Goal: Information Seeking & Learning: Learn about a topic

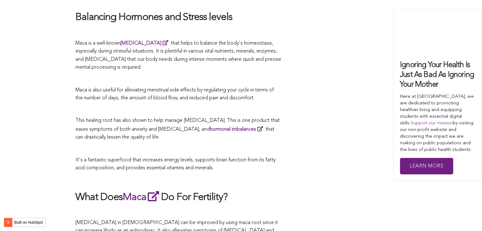
scroll to position [2038, 0]
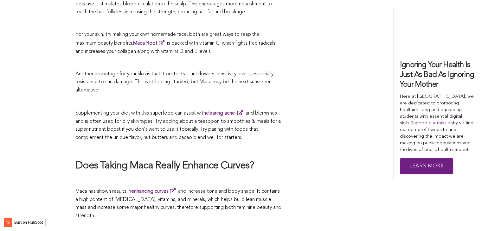
click at [208, 116] on span "Supplementing your diet with this superfood can assist with clearing acne and b…" at bounding box center [177, 125] width 205 height 29
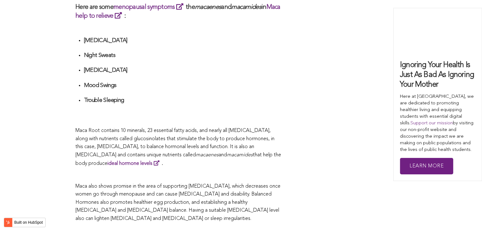
scroll to position [2000, 0]
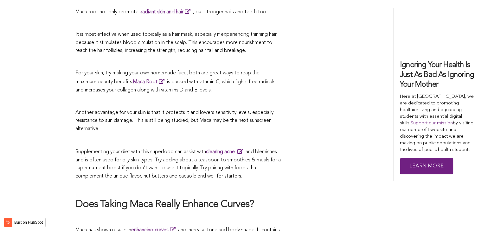
click at [231, 136] on p at bounding box center [178, 140] width 206 height 8
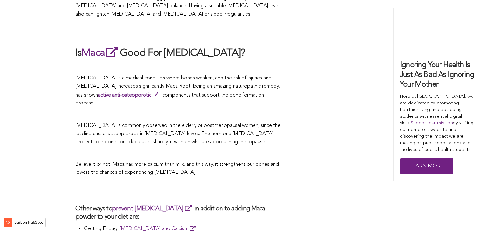
click at [187, 123] on span "[MEDICAL_DATA] is commonly observed in the elderly or postmenopausal women, sin…" at bounding box center [177, 133] width 205 height 21
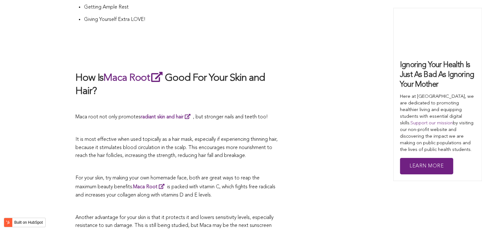
scroll to position [1435, 0]
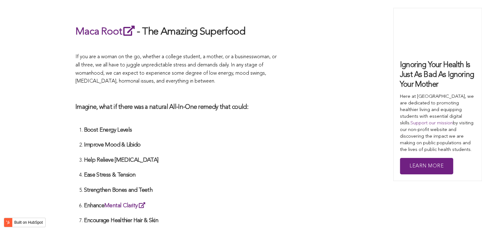
scroll to position [1971, 0]
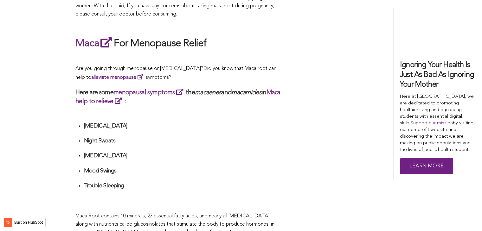
click at [229, 123] on h4 "[MEDICAL_DATA]" at bounding box center [183, 126] width 198 height 7
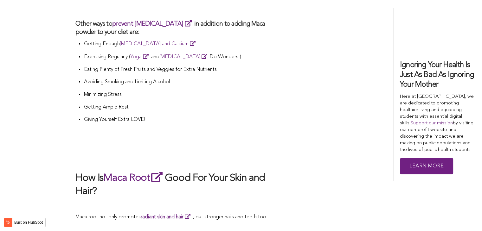
scroll to position [1564, 0]
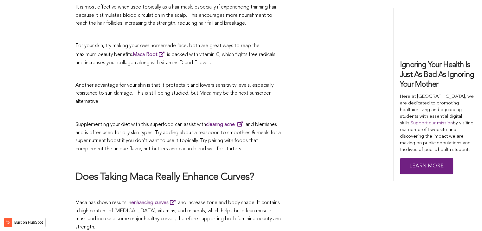
scroll to position [1469, 0]
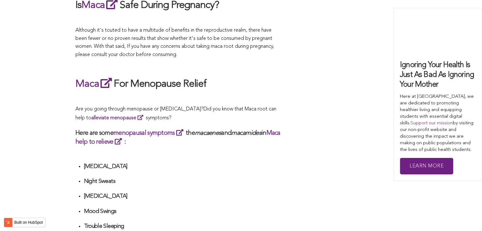
scroll to position [1473, 0]
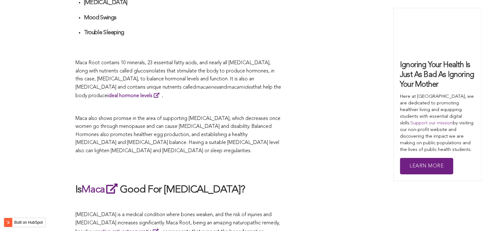
click at [161, 116] on span "Maca also shows promise in the area of supporting [MEDICAL_DATA], which decreas…" at bounding box center [177, 134] width 205 height 37
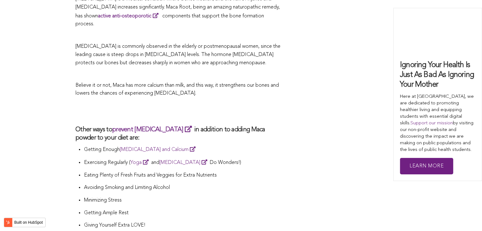
click at [178, 147] on link "[MEDICAL_DATA] and Calcium" at bounding box center [158, 149] width 78 height 5
